Goal: Transaction & Acquisition: Subscribe to service/newsletter

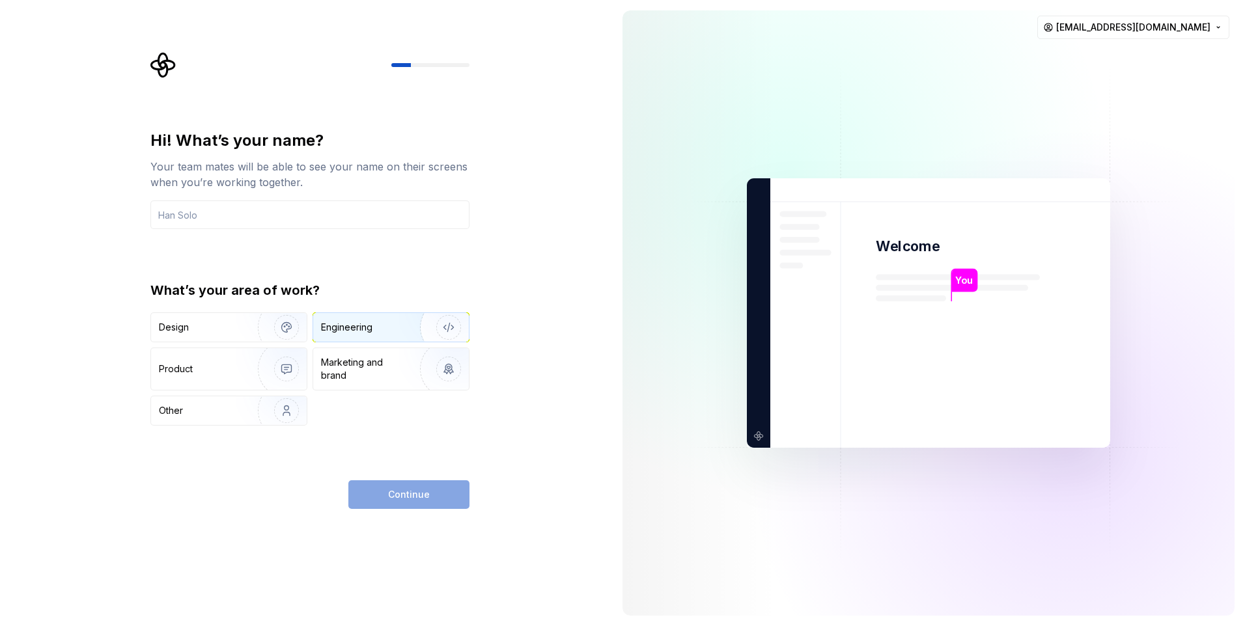
click at [346, 337] on div "Engineering" at bounding box center [391, 327] width 156 height 29
click at [426, 504] on div "Continue" at bounding box center [408, 494] width 121 height 29
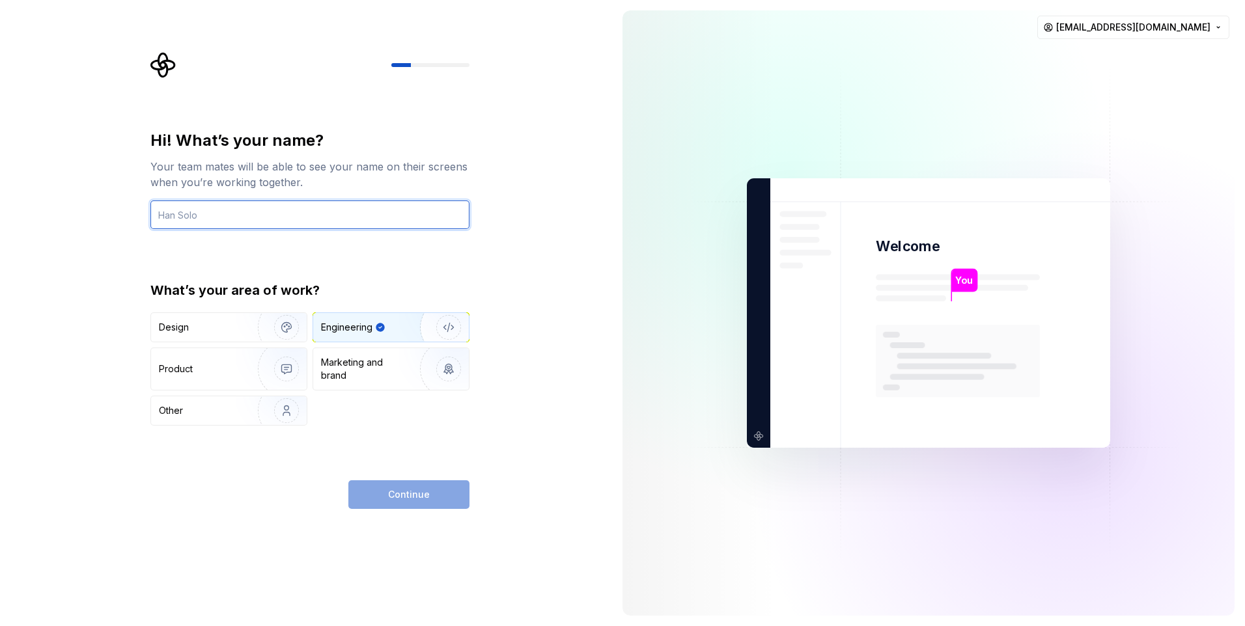
click at [329, 226] on input "text" at bounding box center [309, 214] width 319 height 29
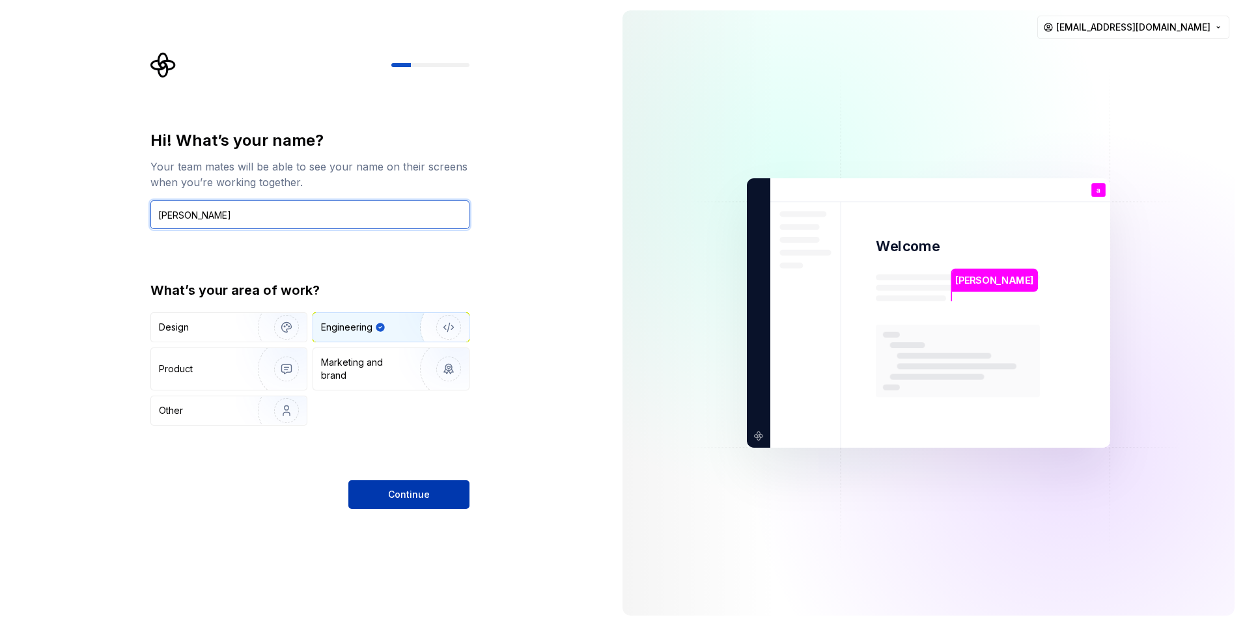
type input "[PERSON_NAME]"
click at [394, 500] on span "Continue" at bounding box center [409, 494] width 42 height 13
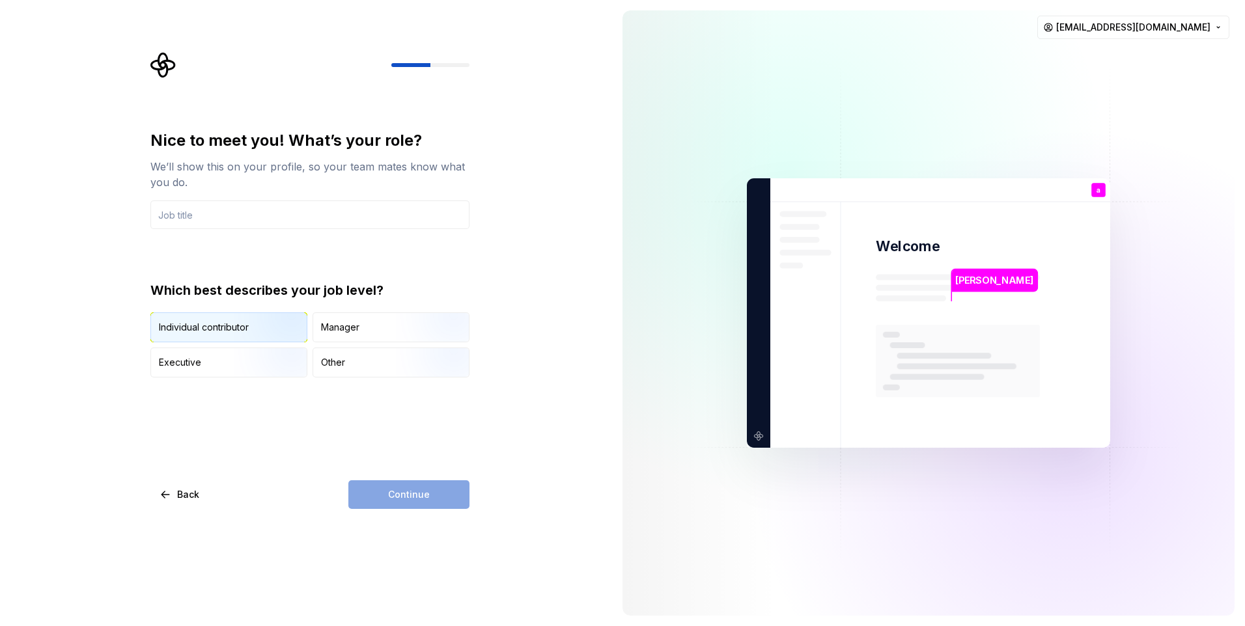
click at [264, 331] on img "button" at bounding box center [275, 343] width 83 height 87
click at [339, 225] on input "text" at bounding box center [309, 214] width 319 height 29
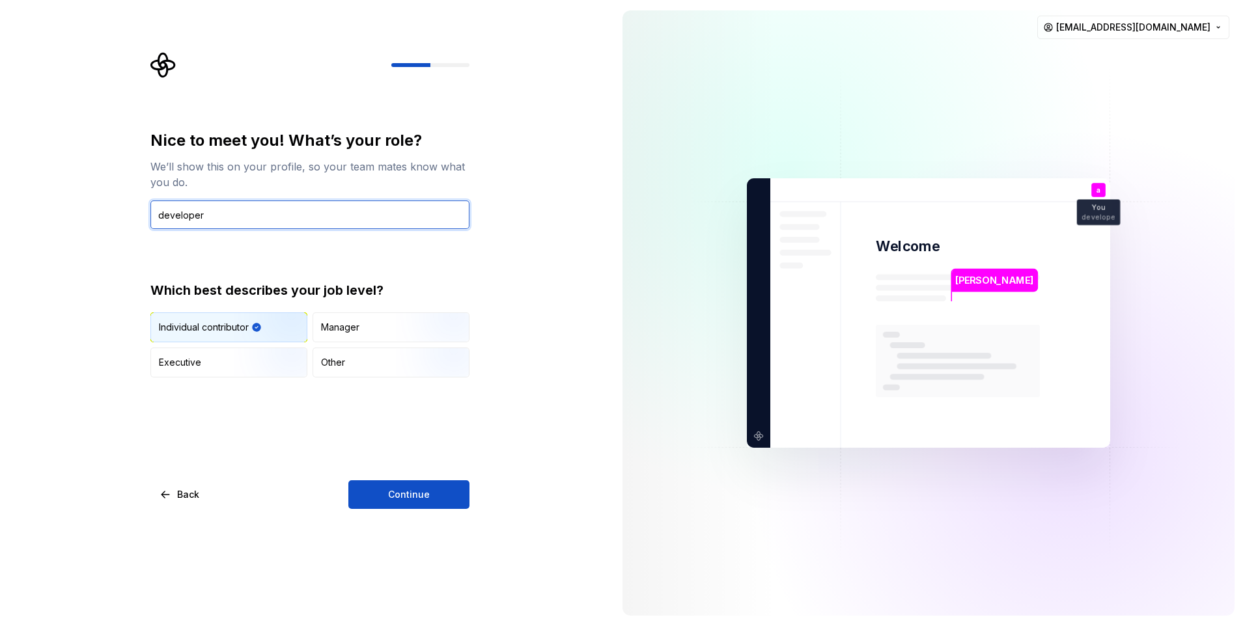
type input "developer"
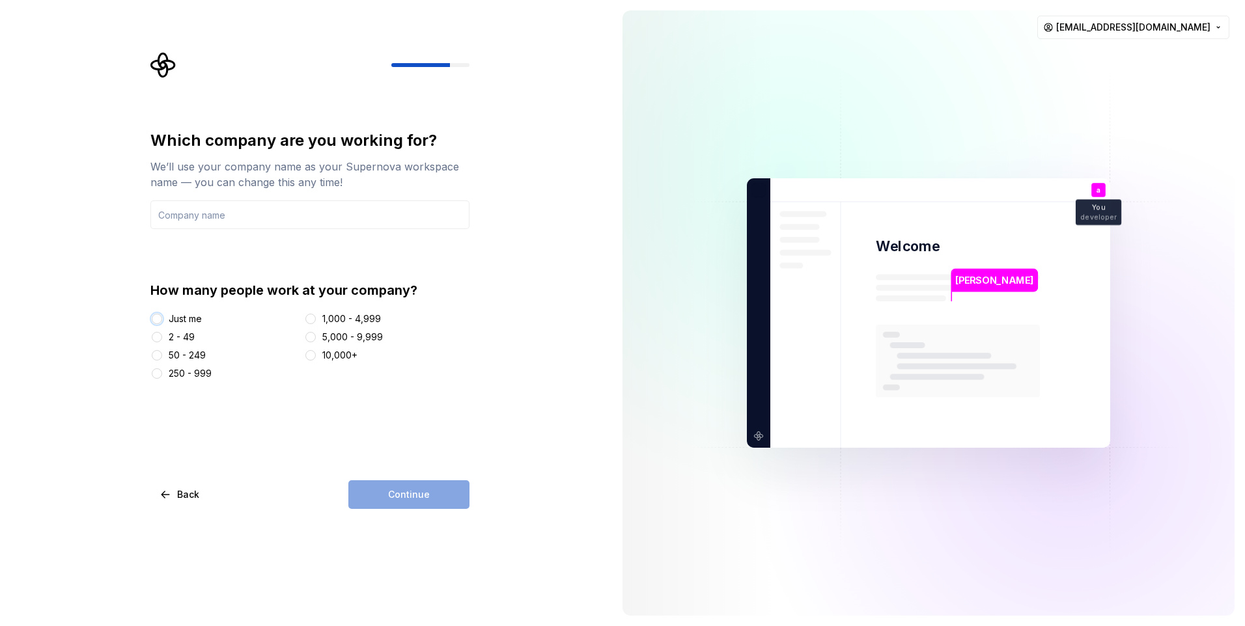
click at [154, 320] on button "Just me" at bounding box center [157, 319] width 10 height 10
click at [389, 497] on div "Continue" at bounding box center [408, 494] width 121 height 29
click at [309, 207] on input "text" at bounding box center [309, 214] width 319 height 29
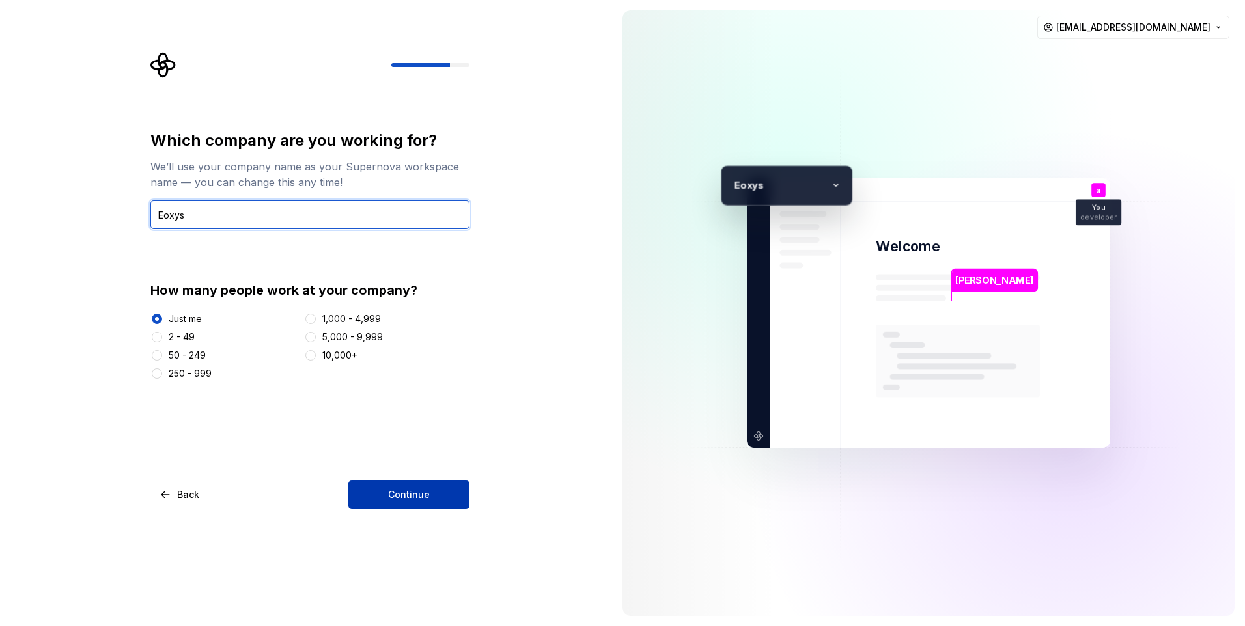
type input "Eoxys"
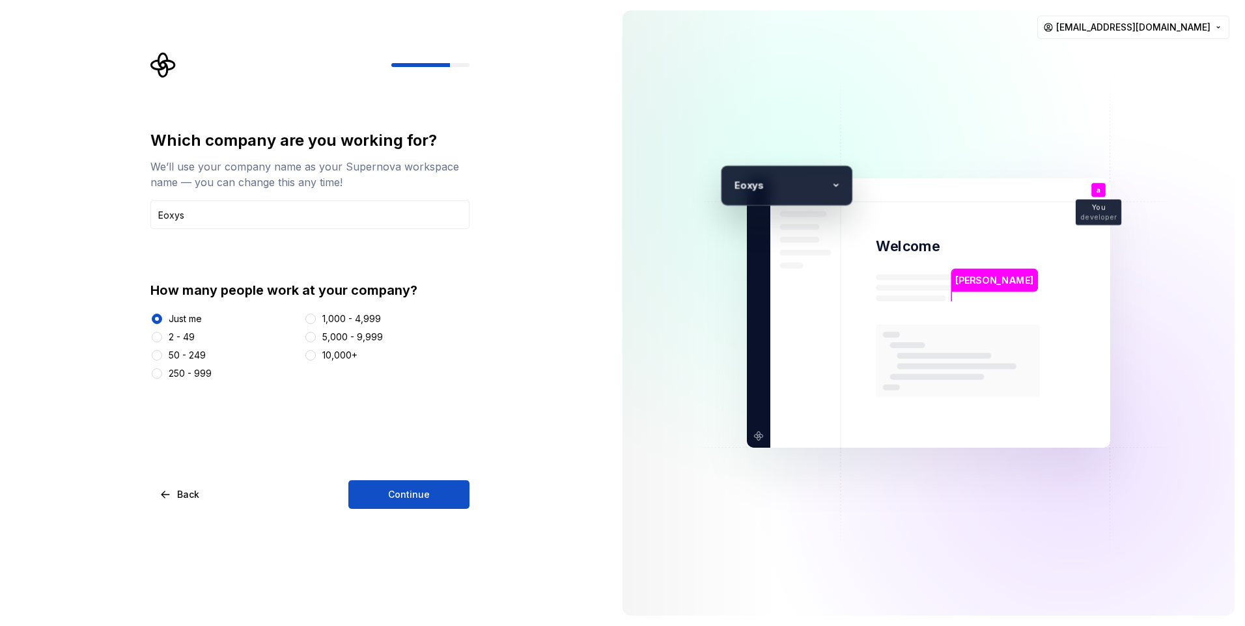
click at [407, 503] on button "Continue" at bounding box center [408, 494] width 121 height 29
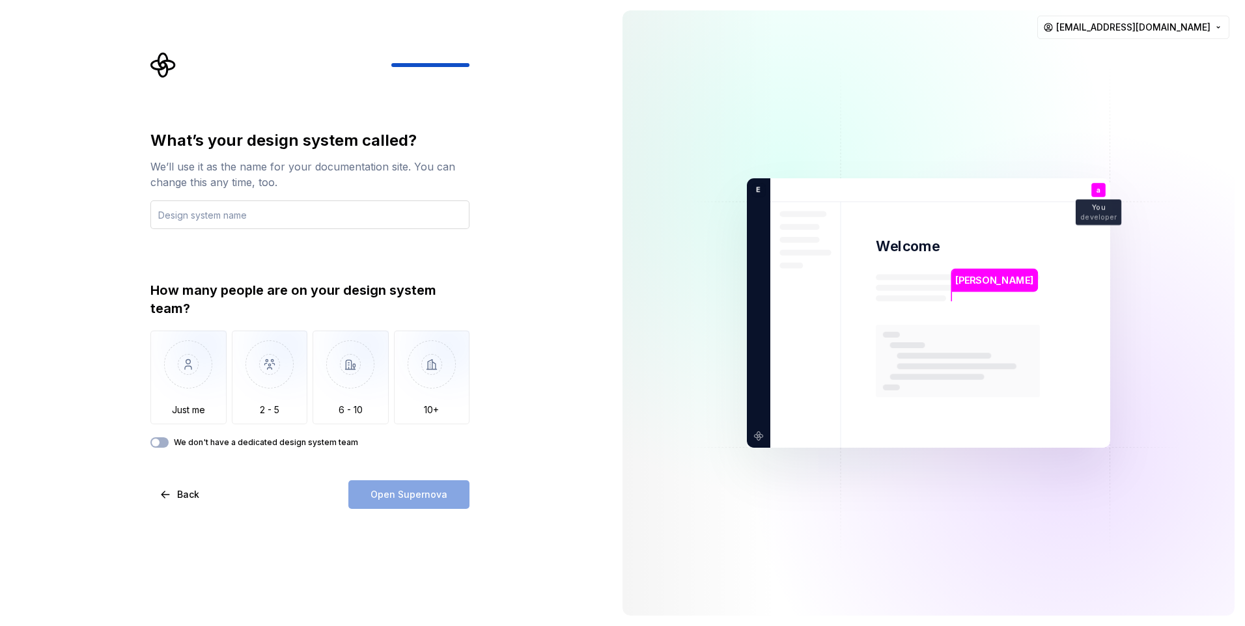
click at [352, 211] on input "text" at bounding box center [309, 214] width 319 height 29
drag, startPoint x: 308, startPoint y: 187, endPoint x: 156, endPoint y: 171, distance: 153.3
click at [156, 171] on div "We’ll use it as the name for your documentation site. You can change this any t…" at bounding box center [309, 174] width 319 height 31
click at [314, 186] on div "We’ll use it as the name for your documentation site. You can change this any t…" at bounding box center [309, 174] width 319 height 31
click at [312, 214] on input "text" at bounding box center [309, 214] width 319 height 29
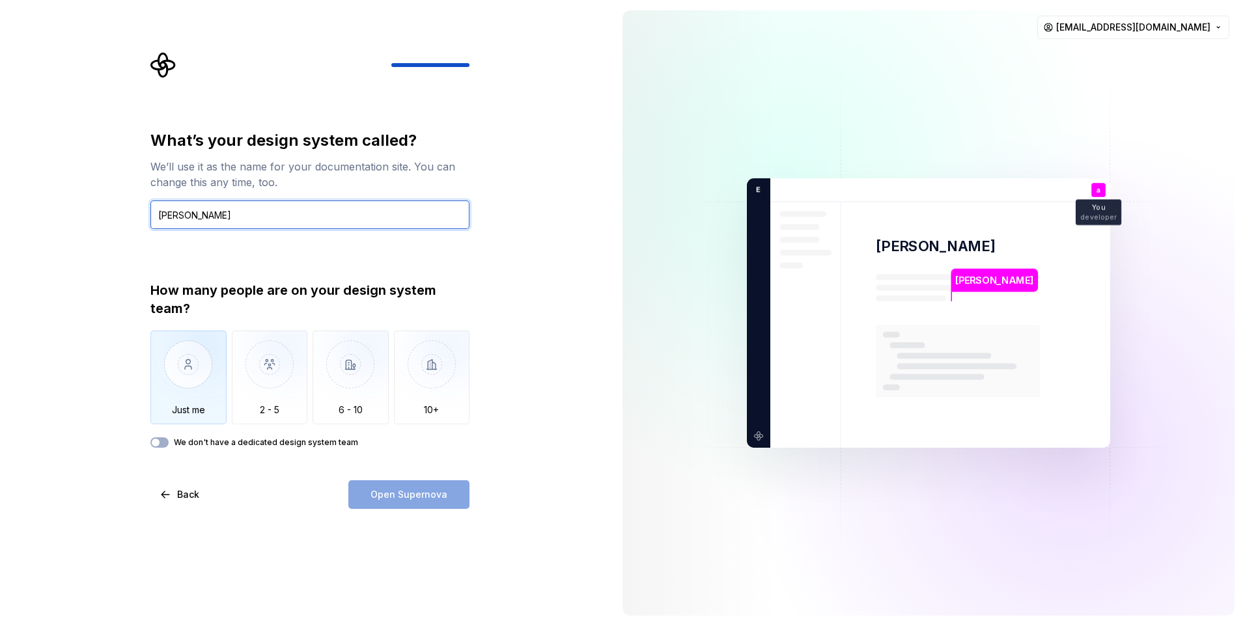
type input "[PERSON_NAME]"
click at [210, 387] on img "button" at bounding box center [188, 374] width 76 height 87
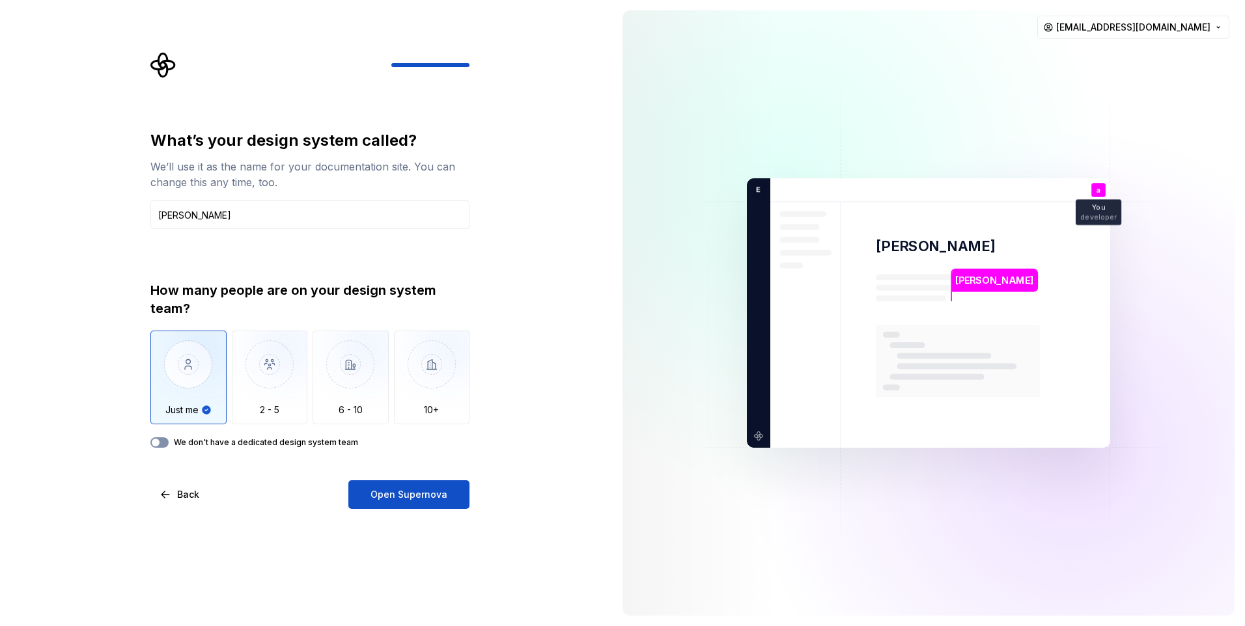
click at [161, 444] on button "We don't have a dedicated design system team" at bounding box center [159, 442] width 18 height 10
click at [163, 441] on span "button" at bounding box center [163, 443] width 8 height 8
click at [409, 504] on button "Open Supernova" at bounding box center [408, 494] width 121 height 29
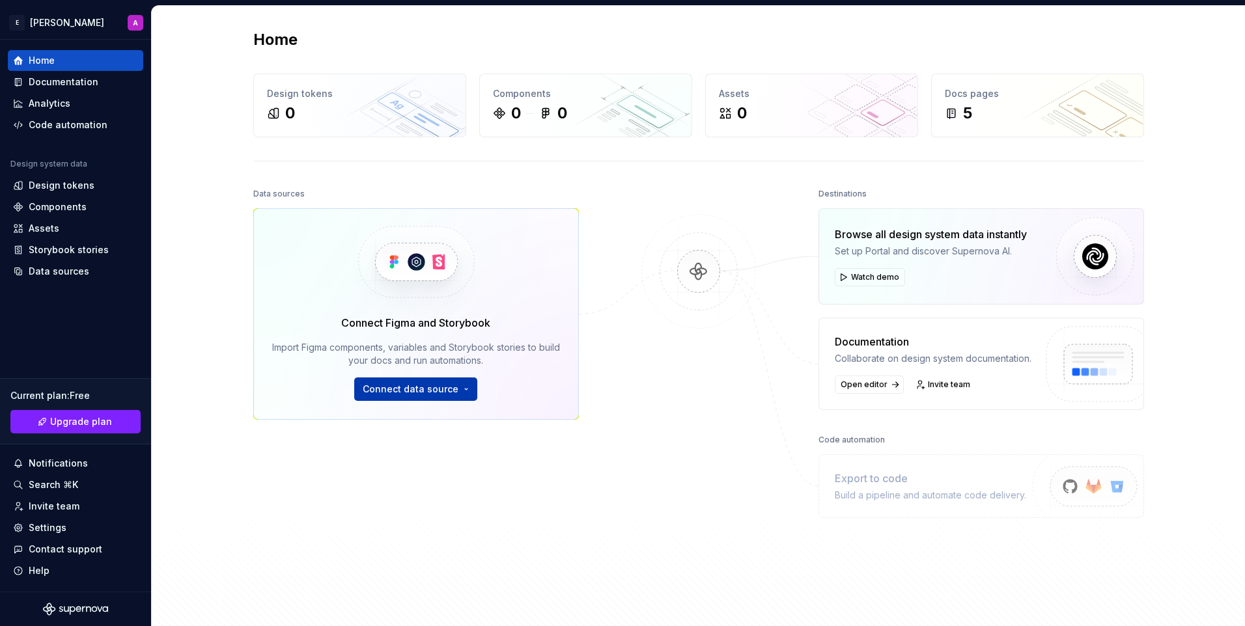
click at [464, 391] on button "Connect data source" at bounding box center [415, 389] width 123 height 23
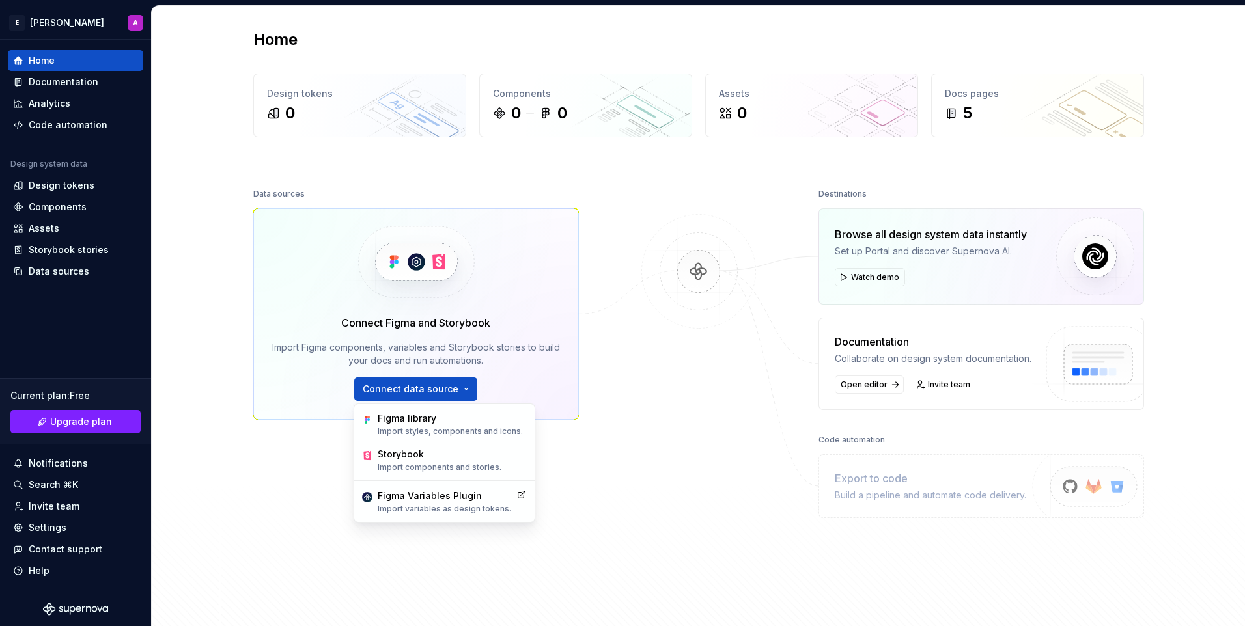
click at [683, 423] on div at bounding box center [698, 373] width 130 height 376
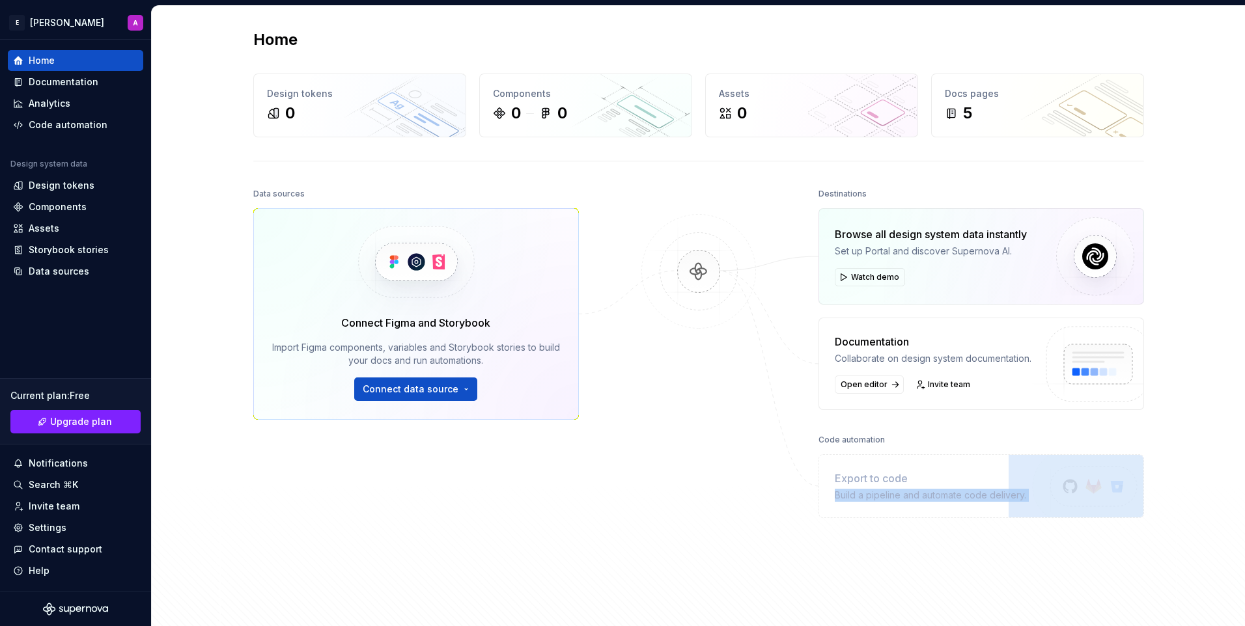
drag, startPoint x: 832, startPoint y: 495, endPoint x: 1018, endPoint y: 509, distance: 186.7
click at [1018, 509] on div "Export to code Build a pipeline and automate code delivery." at bounding box center [980, 486] width 325 height 64
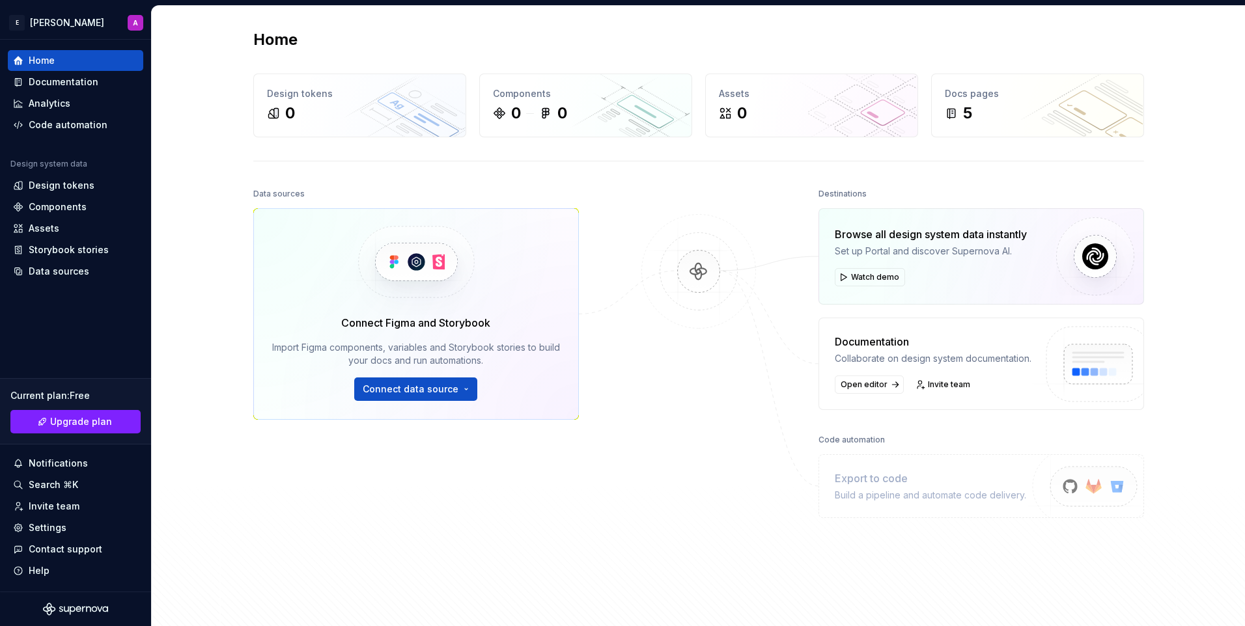
click at [723, 402] on div at bounding box center [698, 373] width 130 height 376
click at [393, 392] on span "Connect data source" at bounding box center [411, 389] width 96 height 13
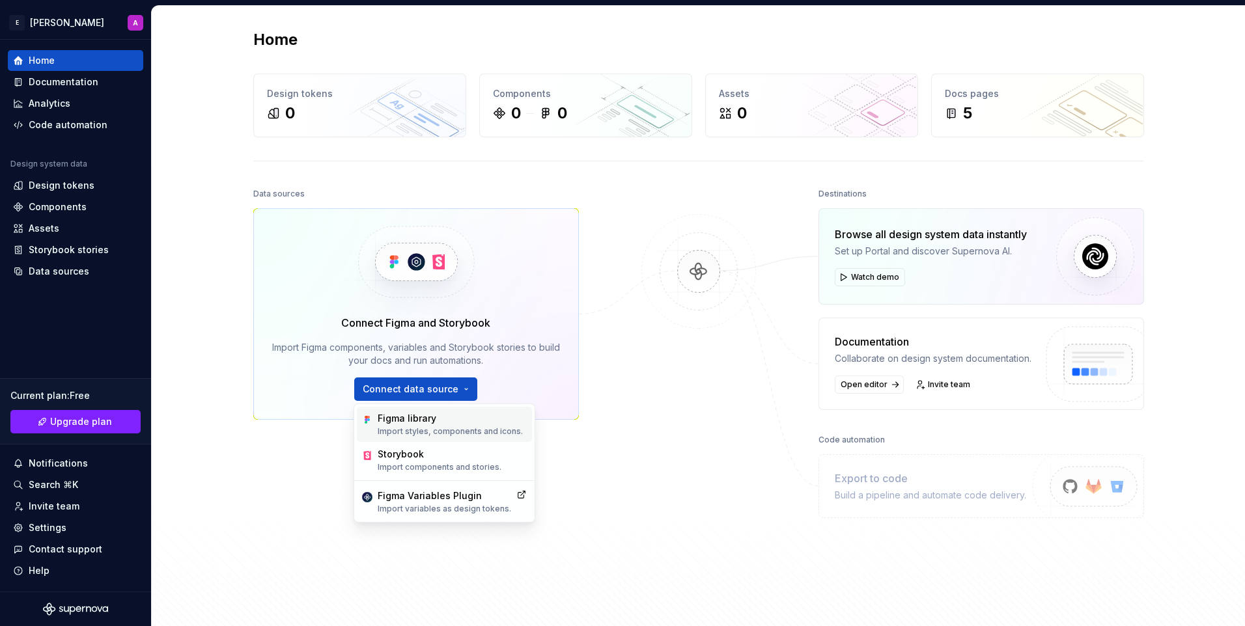
click at [397, 425] on div "Figma library Import styles, components and icons." at bounding box center [450, 424] width 145 height 25
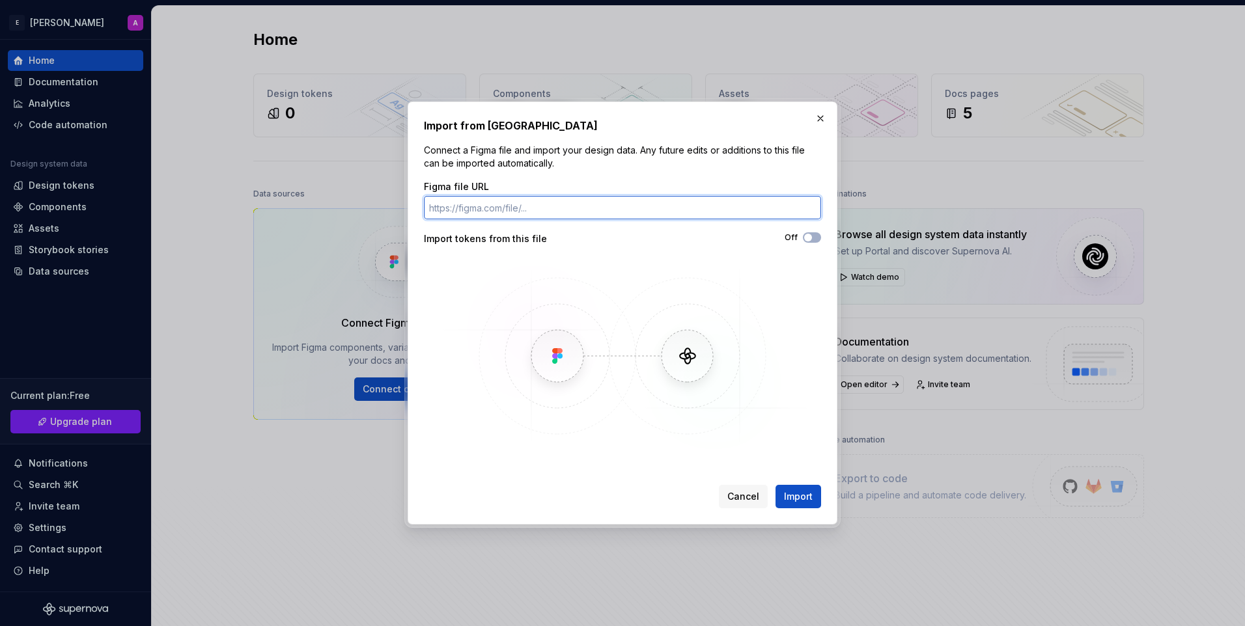
paste input "[URL][DOMAIN_NAME]"
type input "[URL][DOMAIN_NAME]"
click at [804, 235] on span "button" at bounding box center [808, 238] width 8 height 8
click at [780, 504] on button "Import" at bounding box center [798, 496] width 46 height 23
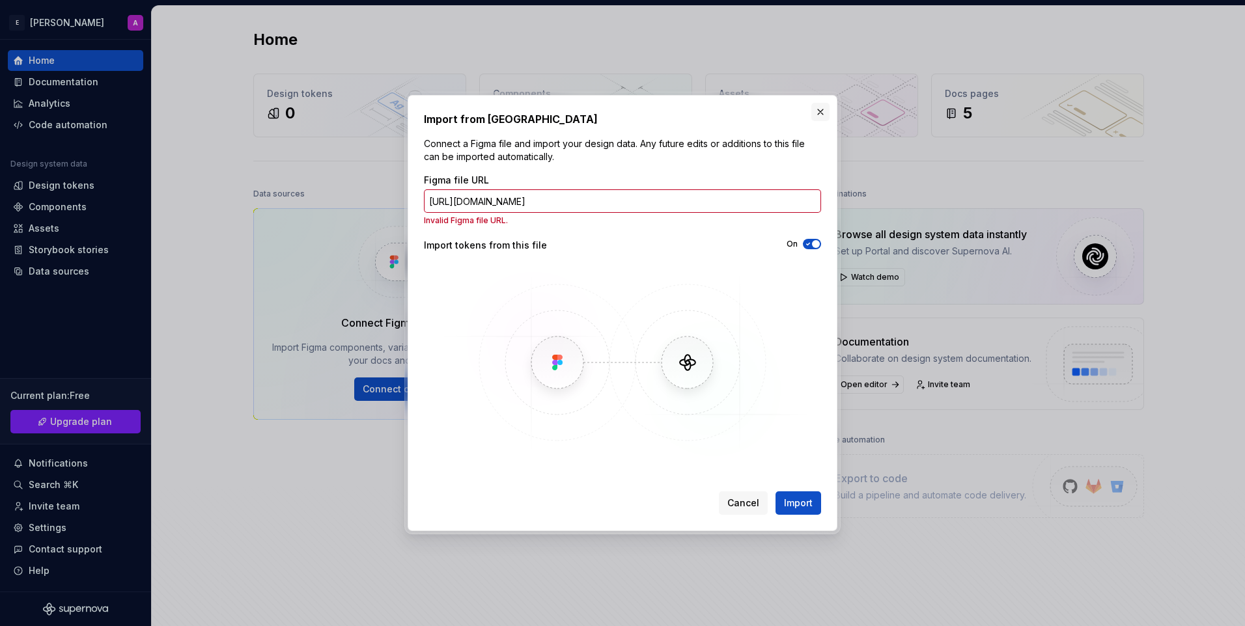
click at [825, 109] on button "button" at bounding box center [820, 112] width 18 height 18
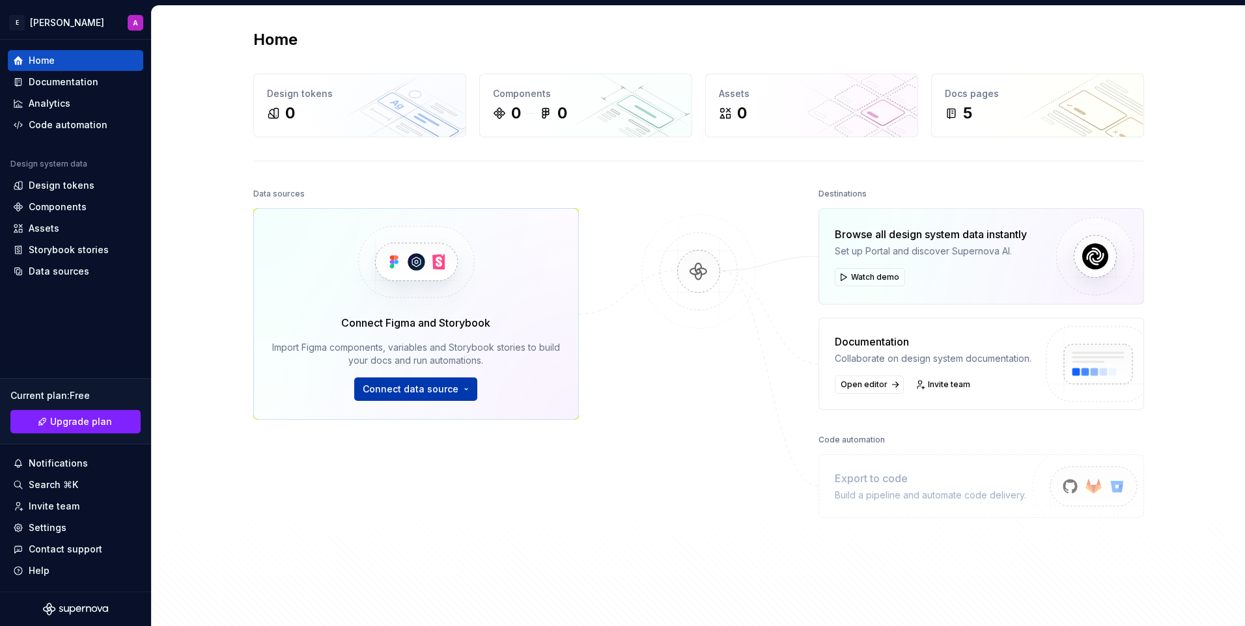
click at [454, 396] on button "Connect data source" at bounding box center [415, 389] width 123 height 23
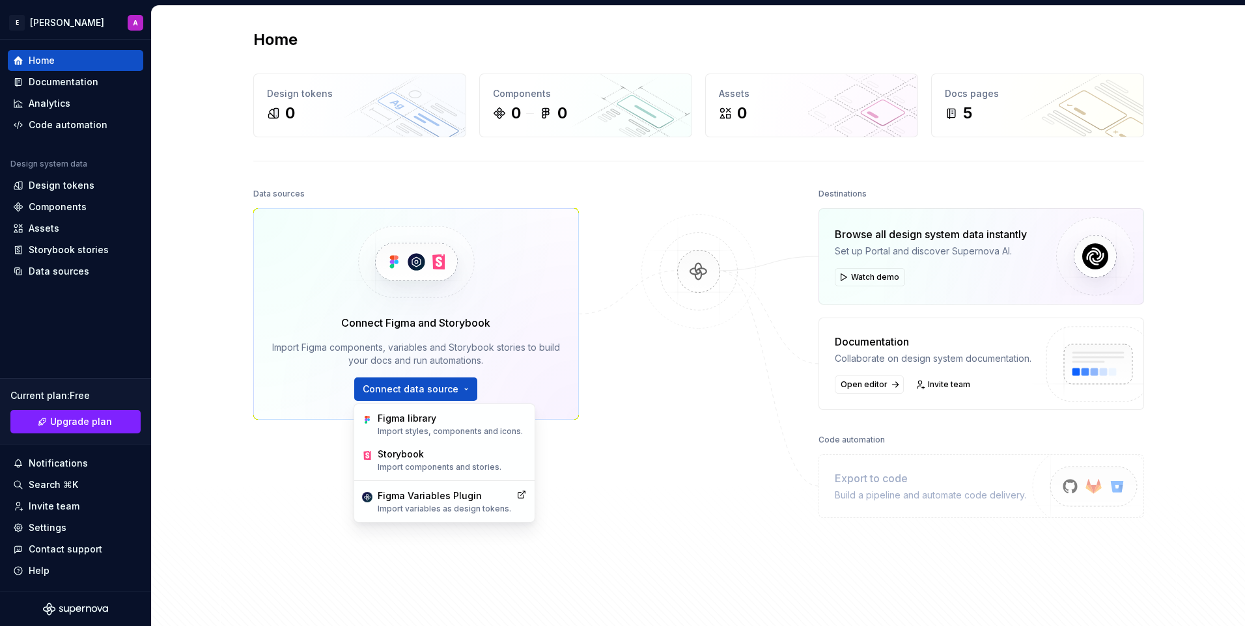
click at [601, 482] on div "Data sources Connect Figma and Storybook Import Figma components, variables and…" at bounding box center [698, 399] width 890 height 428
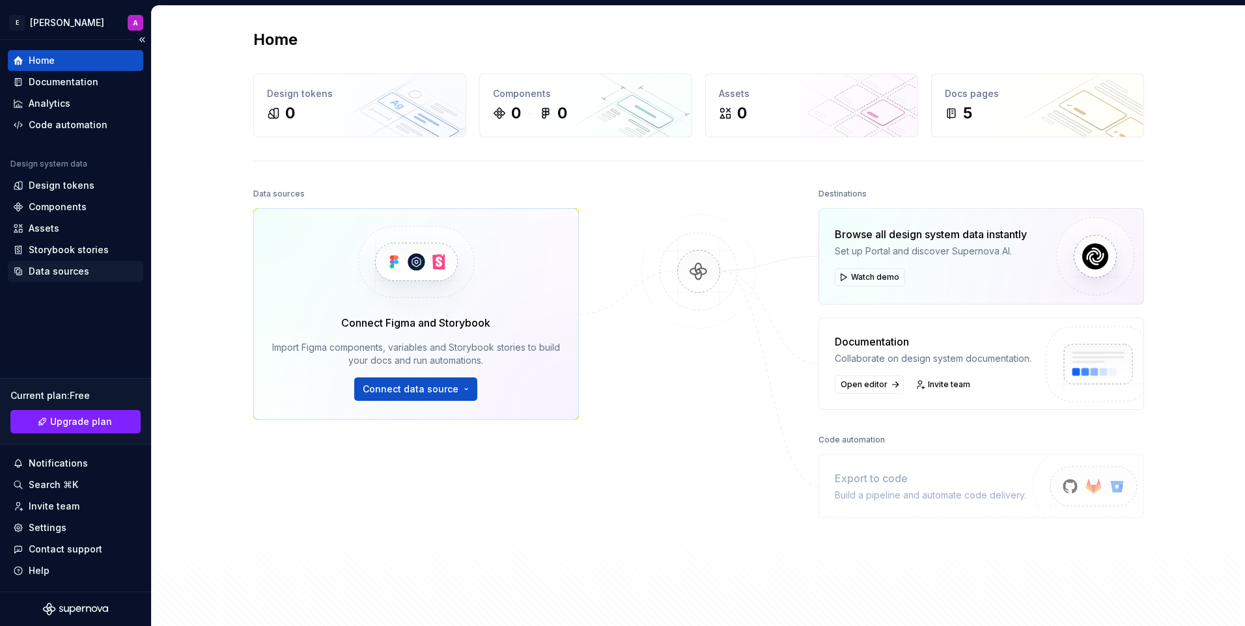
click at [77, 275] on div "Data sources" at bounding box center [59, 271] width 61 height 13
